Goal: Entertainment & Leisure: Consume media (video, audio)

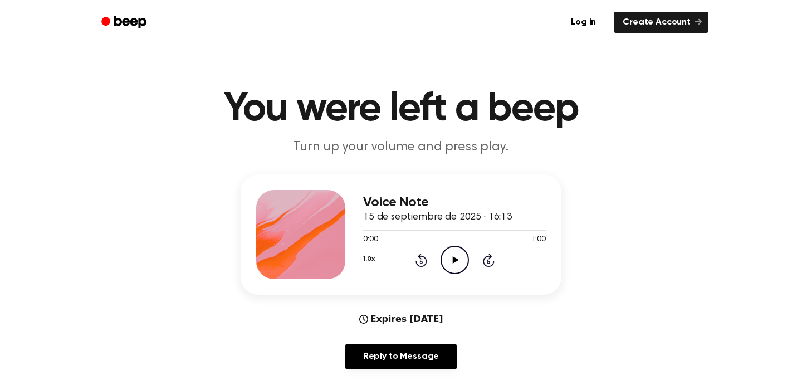
click at [454, 264] on icon "Play Audio" at bounding box center [455, 260] width 28 height 28
click at [459, 264] on icon "Play Audio" at bounding box center [455, 260] width 28 height 28
click at [459, 263] on icon "Play Audio" at bounding box center [455, 260] width 28 height 28
click at [460, 265] on icon "Play Audio" at bounding box center [455, 260] width 28 height 28
